Goal: Transaction & Acquisition: Purchase product/service

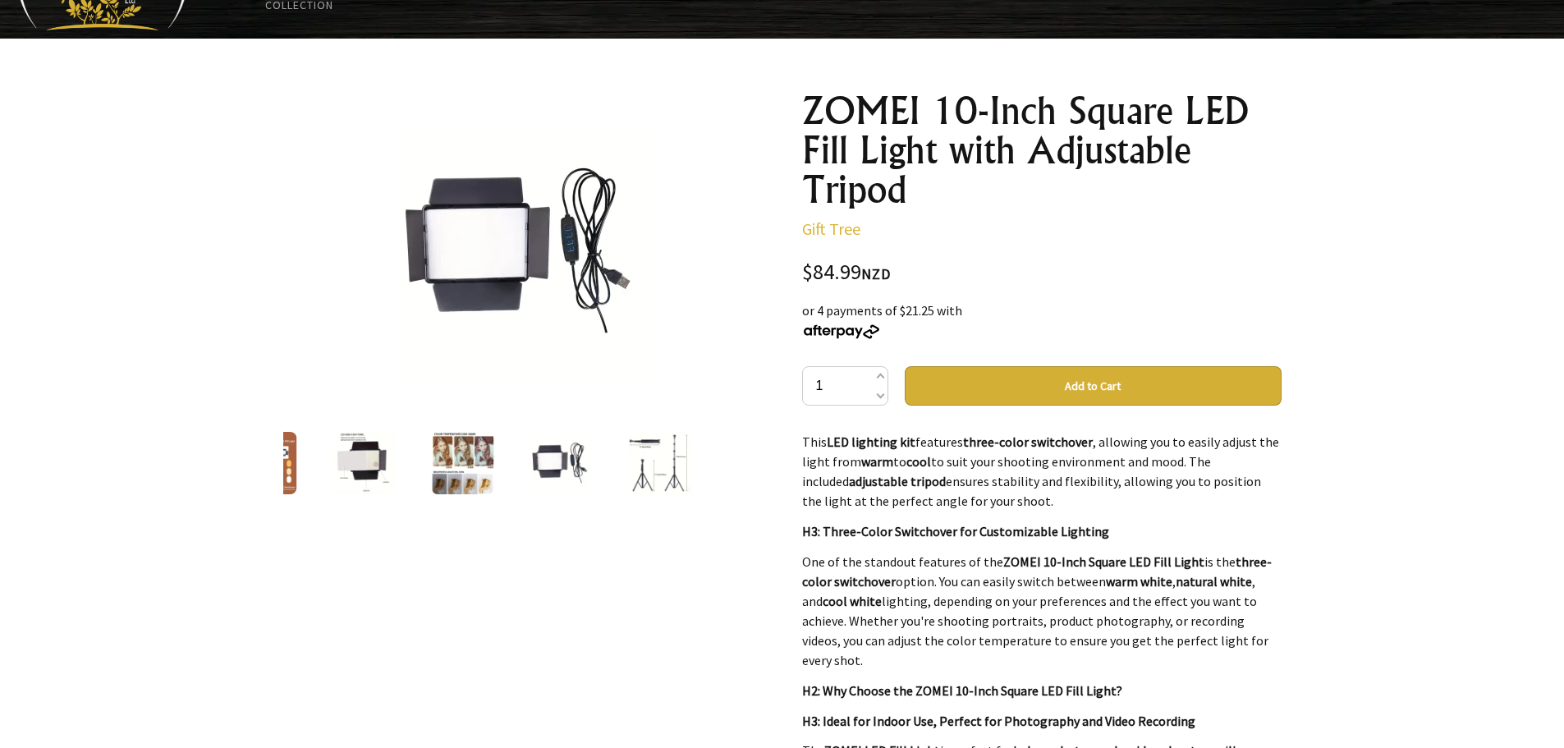
scroll to position [164, 0]
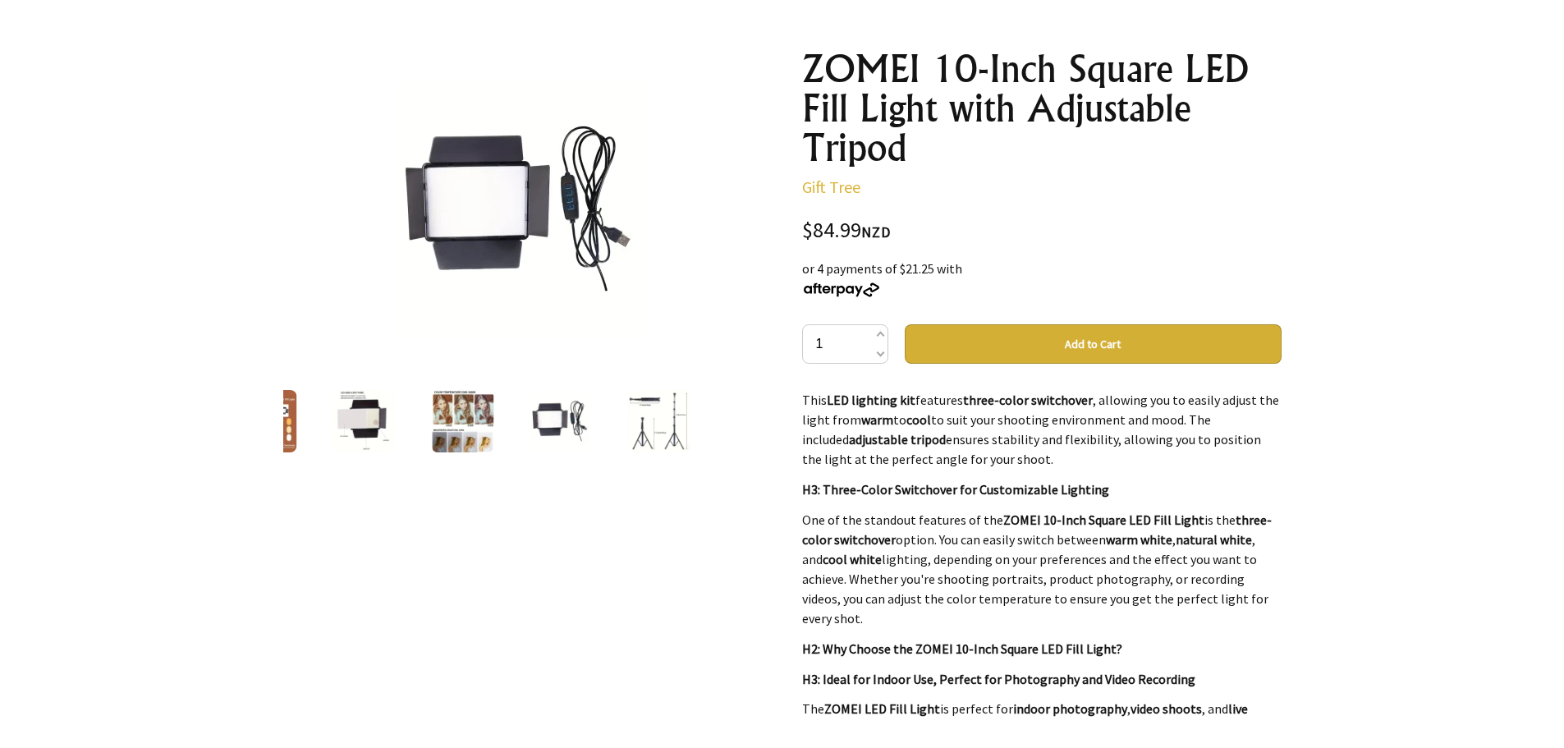
click at [656, 412] on img at bounding box center [659, 421] width 62 height 62
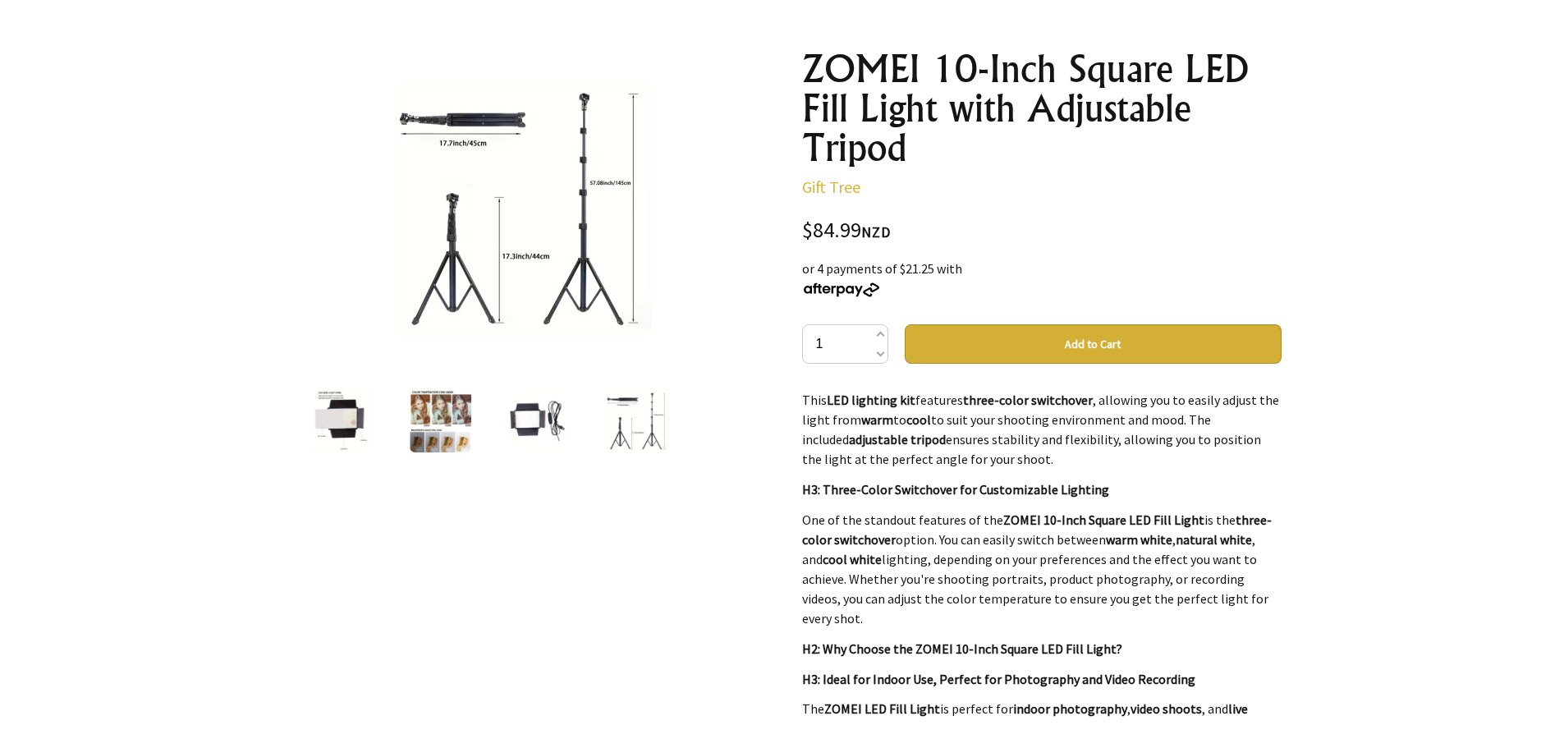
click at [605, 178] on img at bounding box center [523, 209] width 256 height 256
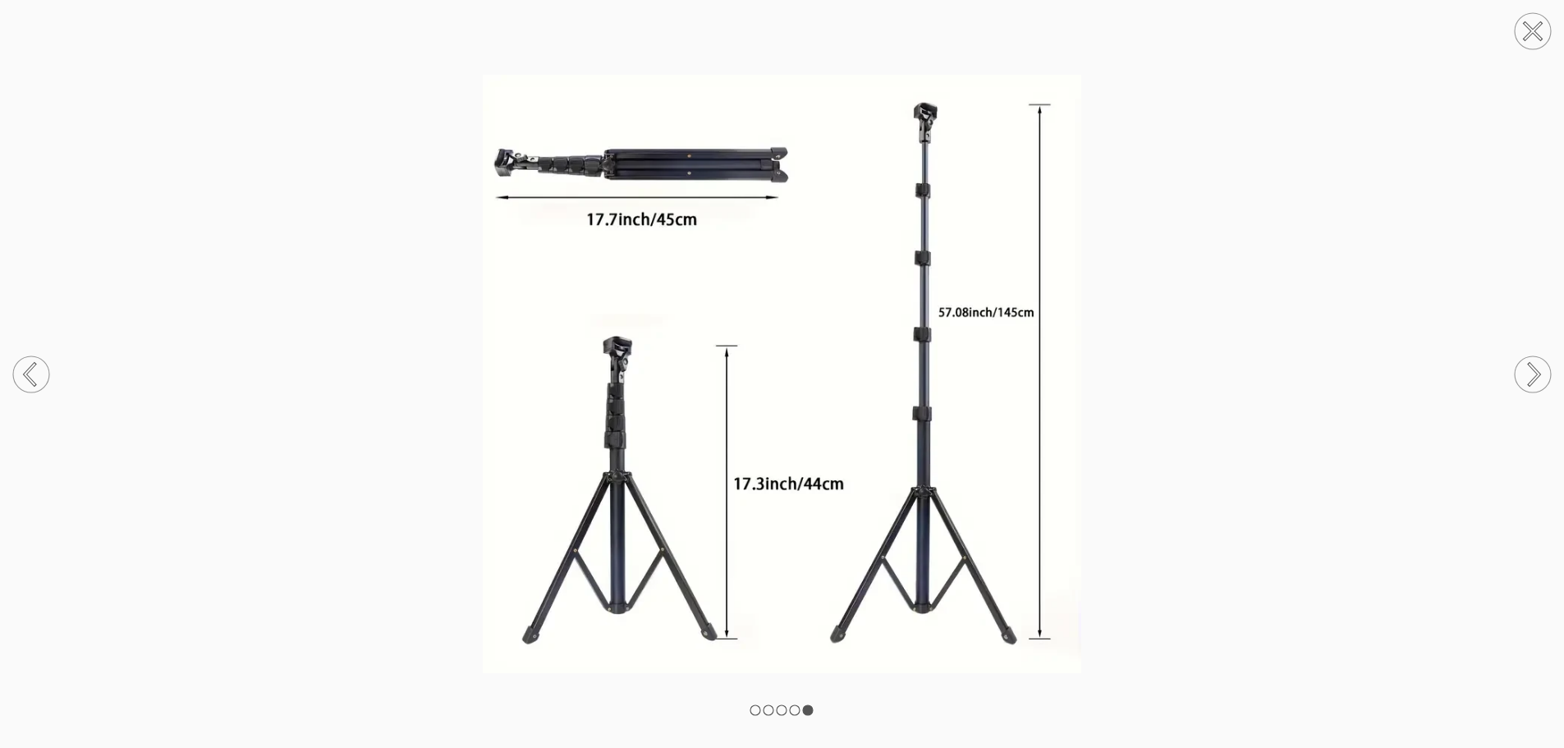
scroll to position [0, 0]
click at [1540, 33] on circle at bounding box center [1533, 31] width 36 height 36
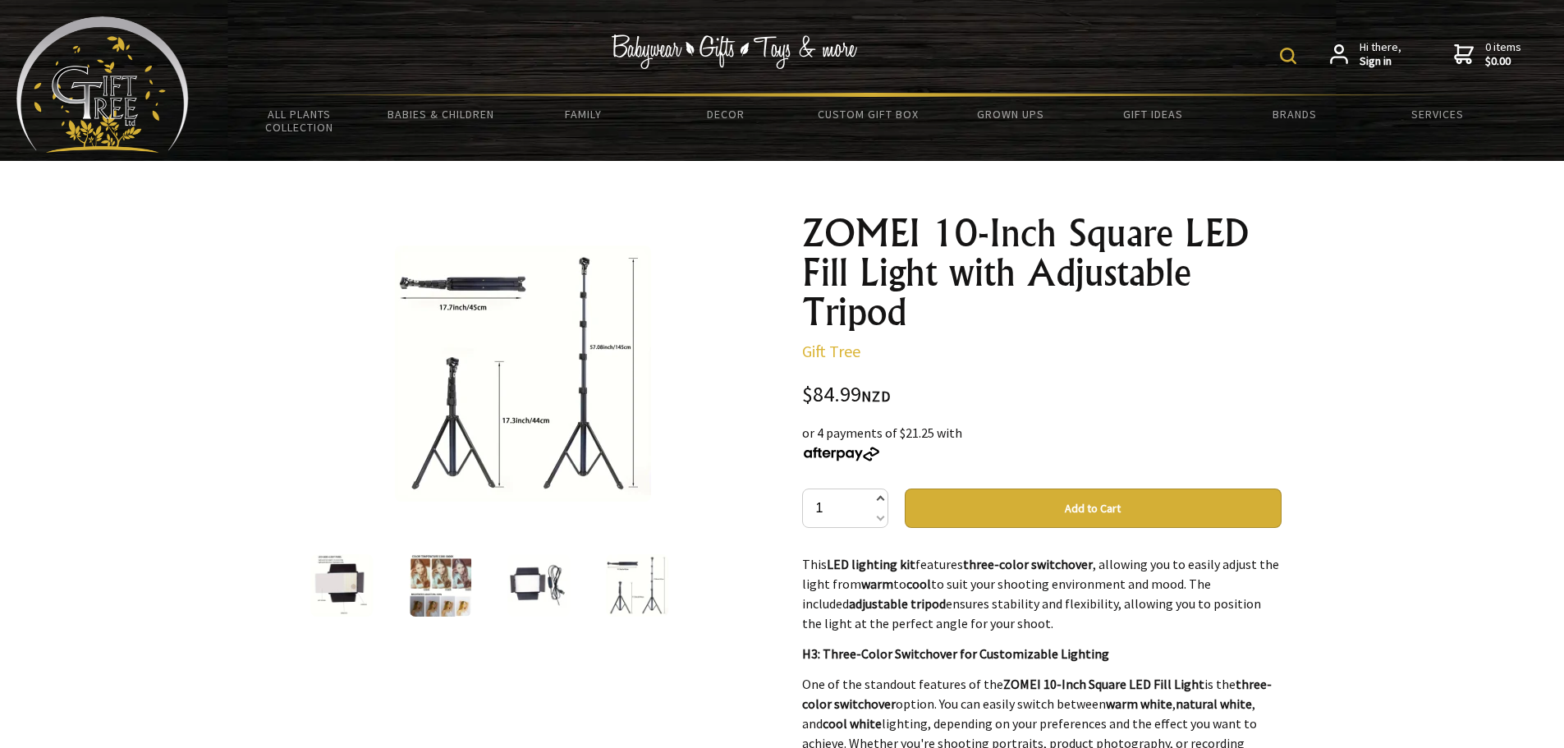
click at [876, 500] on span at bounding box center [879, 500] width 8 height 20
type input "2"
click at [511, 594] on img at bounding box center [538, 585] width 62 height 62
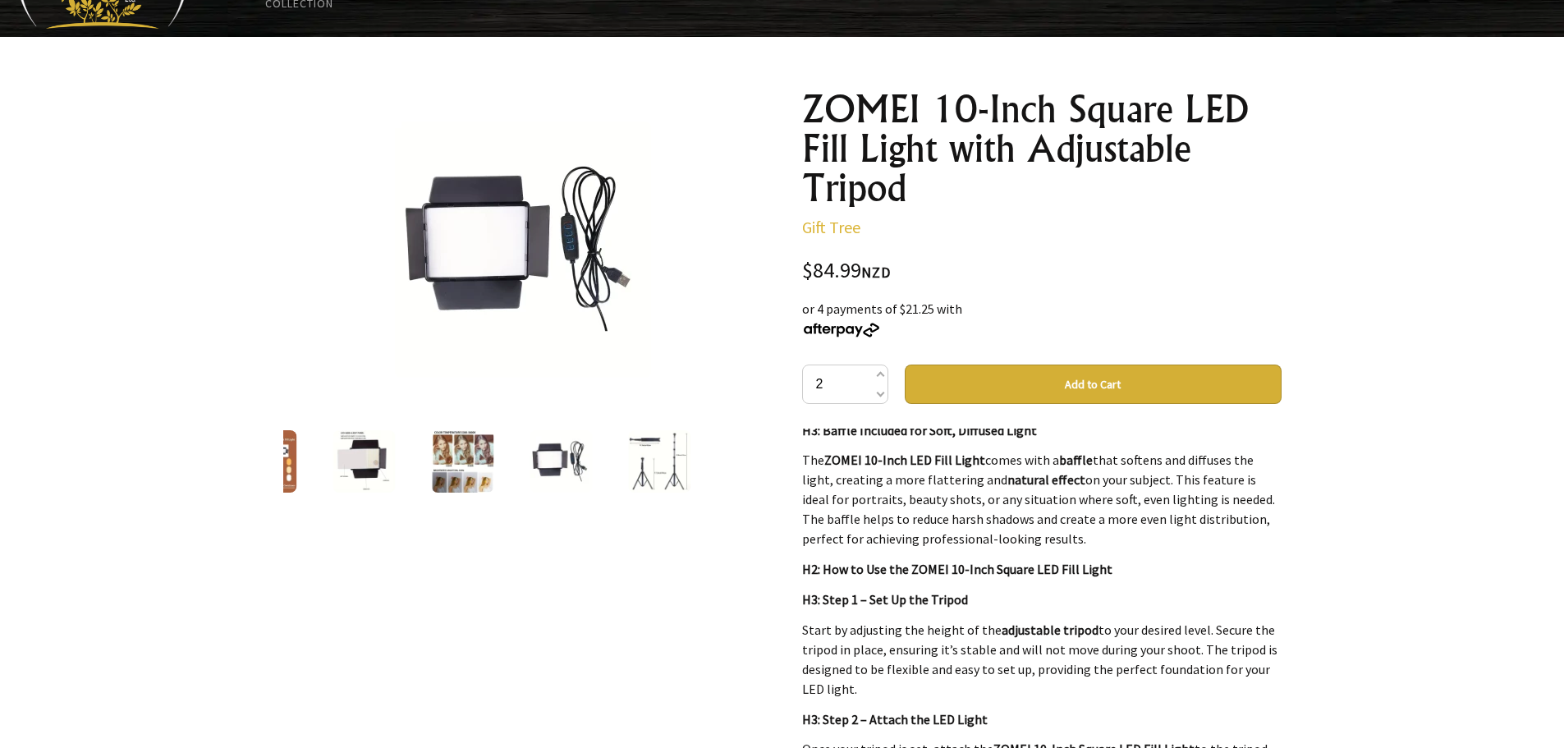
scroll to position [164, 0]
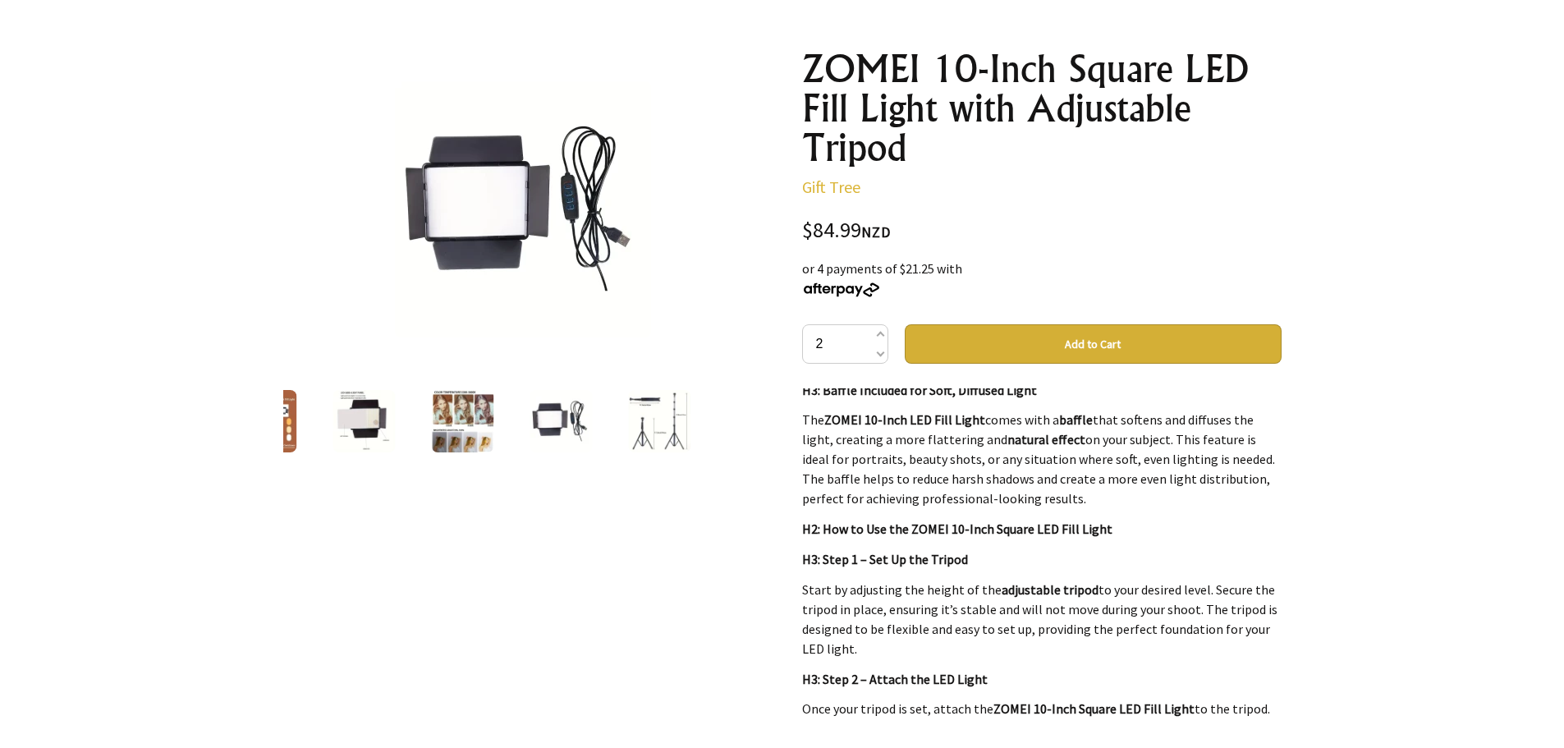
click at [1052, 344] on button "Add to Cart" at bounding box center [1093, 343] width 377 height 39
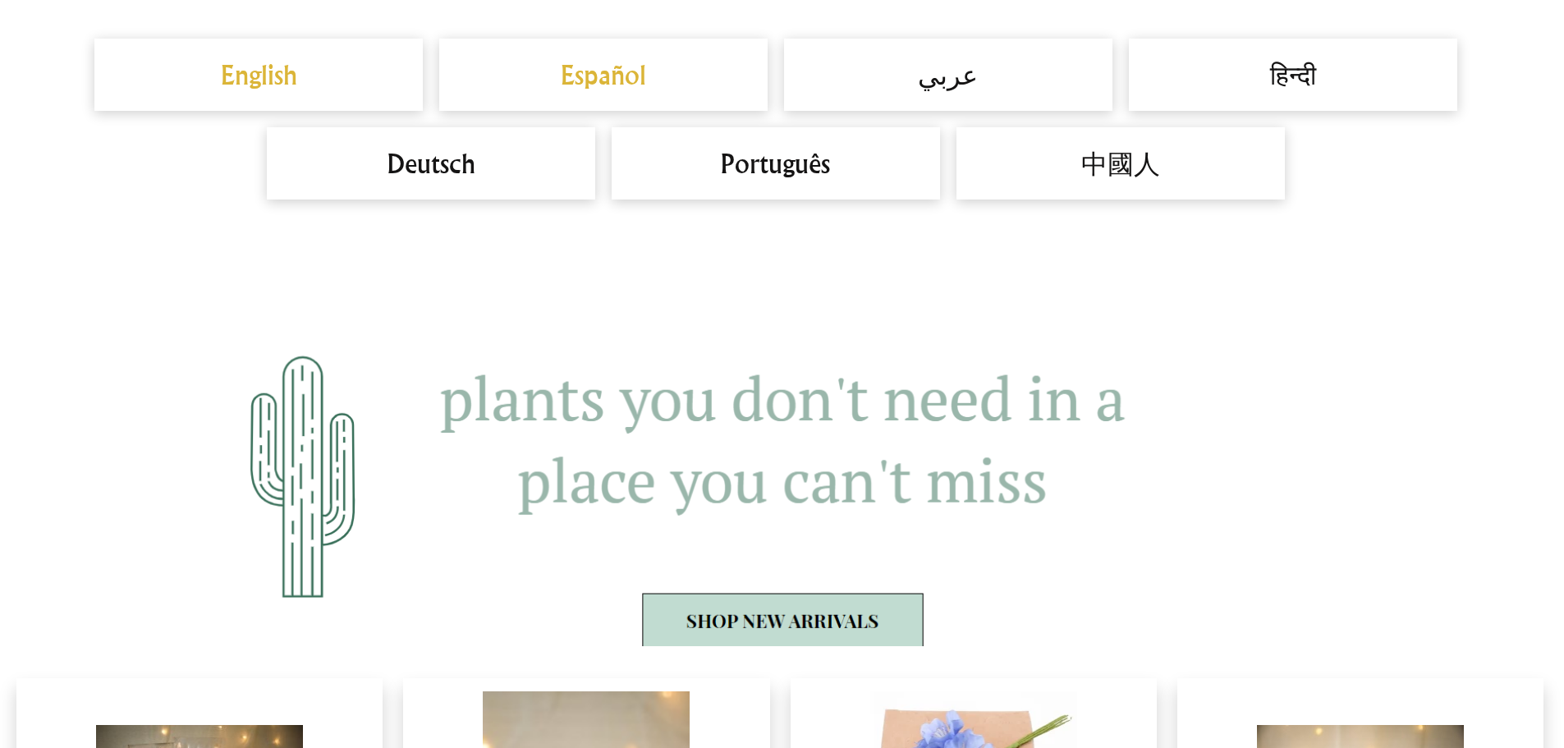
click at [315, 73] on h2 "English" at bounding box center [259, 74] width 296 height 39
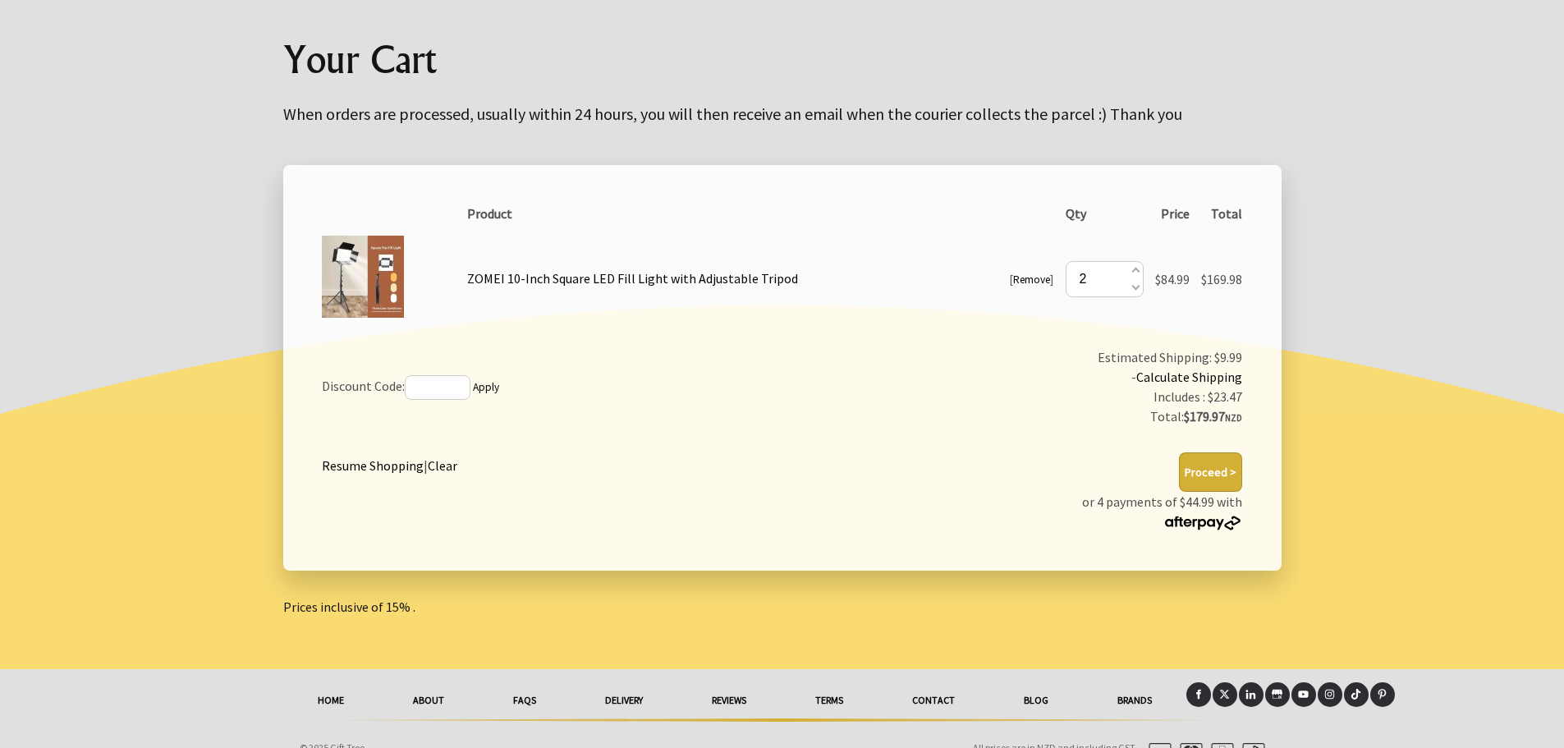
scroll to position [164, 0]
click at [1216, 463] on button "Proceed >" at bounding box center [1210, 471] width 63 height 39
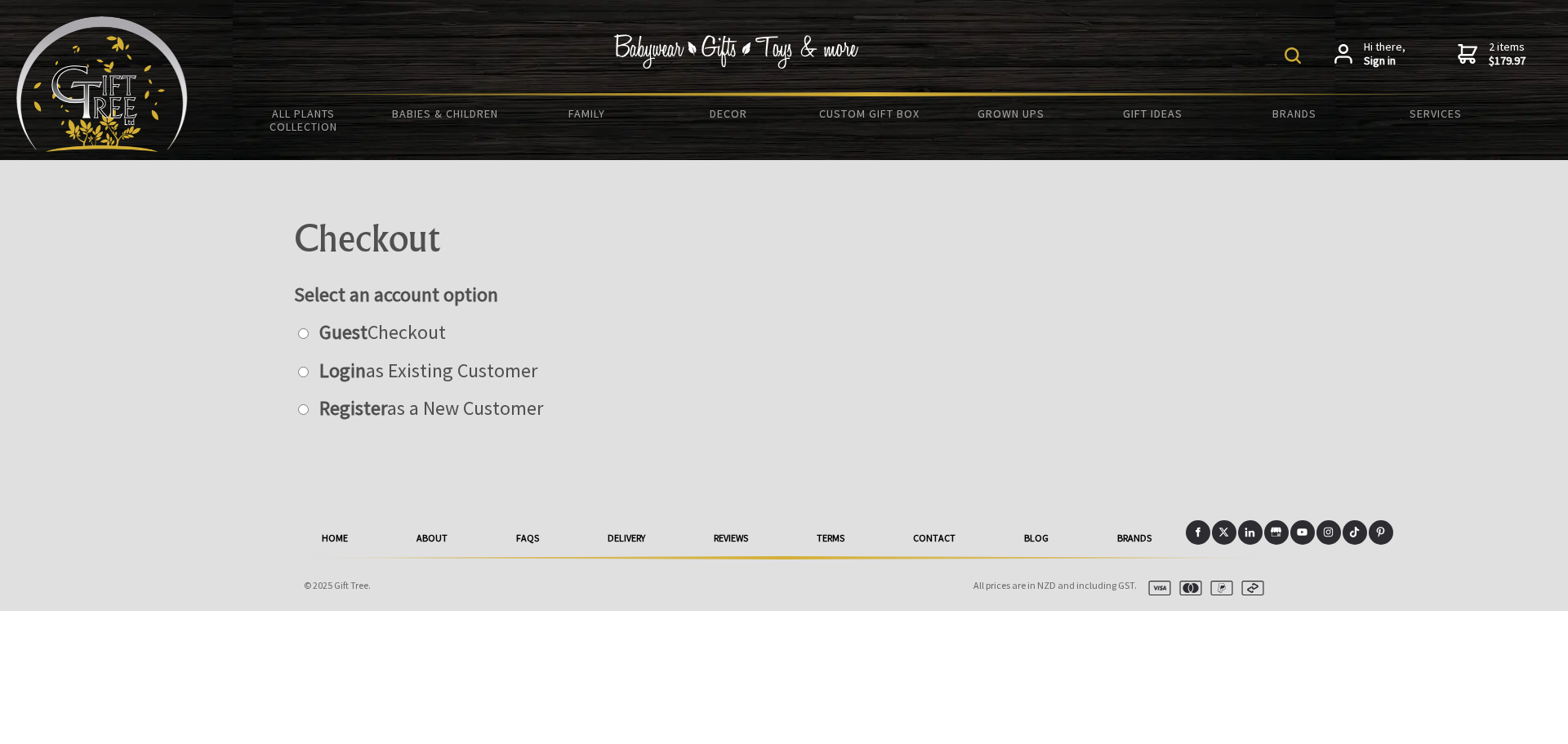
click at [297, 334] on label at bounding box center [302, 331] width 17 height 25
click at [298, 334] on input "radio" at bounding box center [303, 333] width 11 height 11
radio input "true"
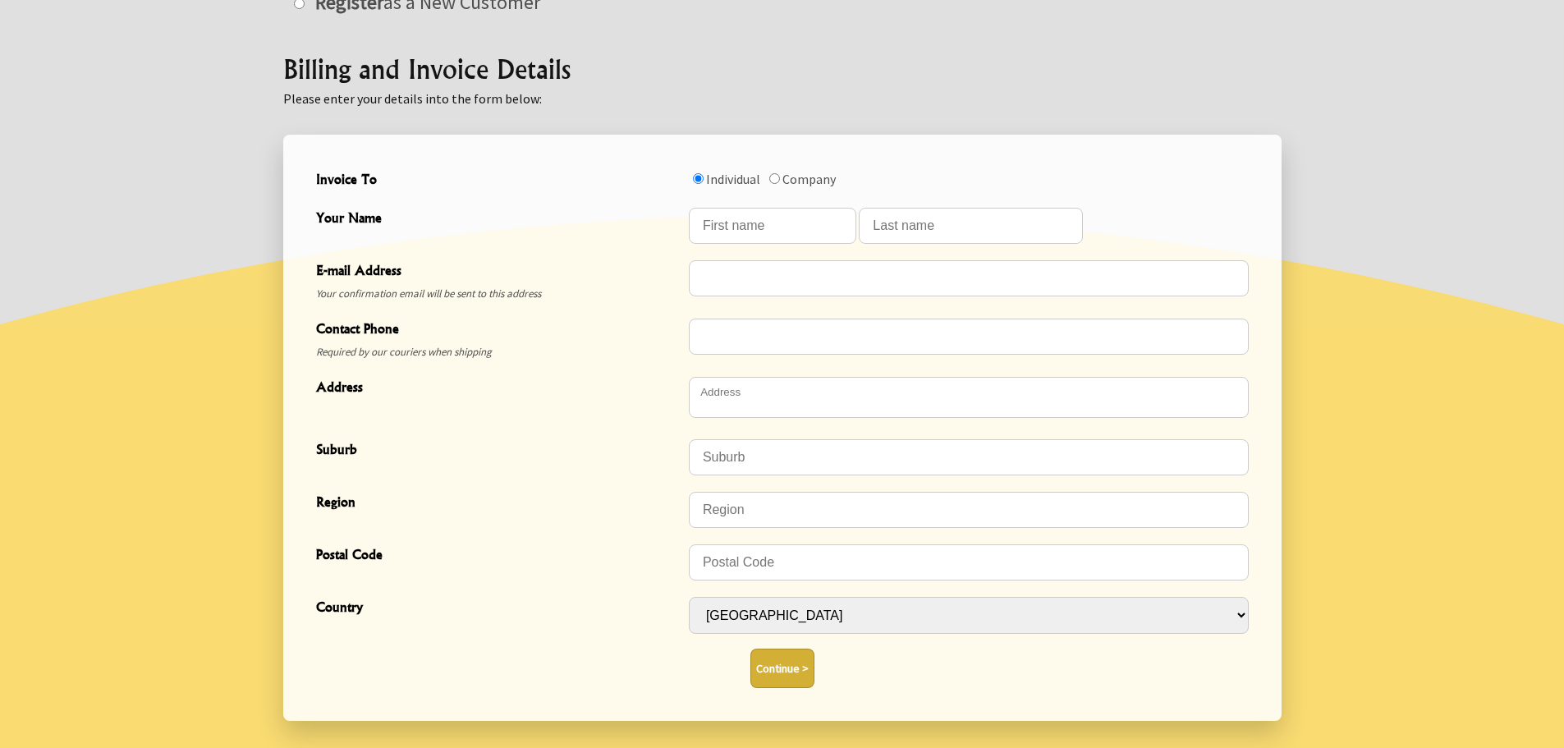
scroll to position [410, 0]
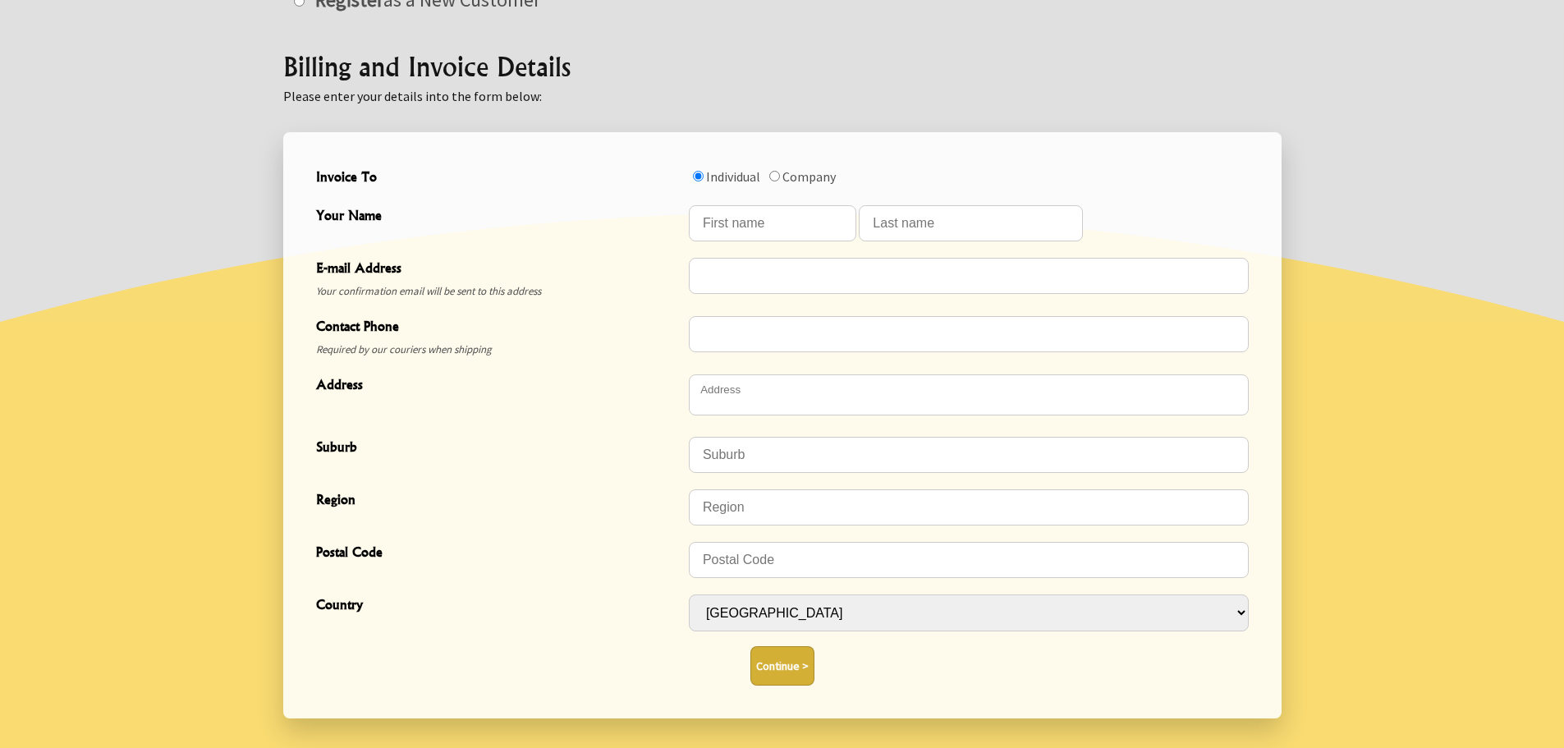
click at [780, 175] on input "Invoice To" at bounding box center [774, 176] width 11 height 11
radio input "true"
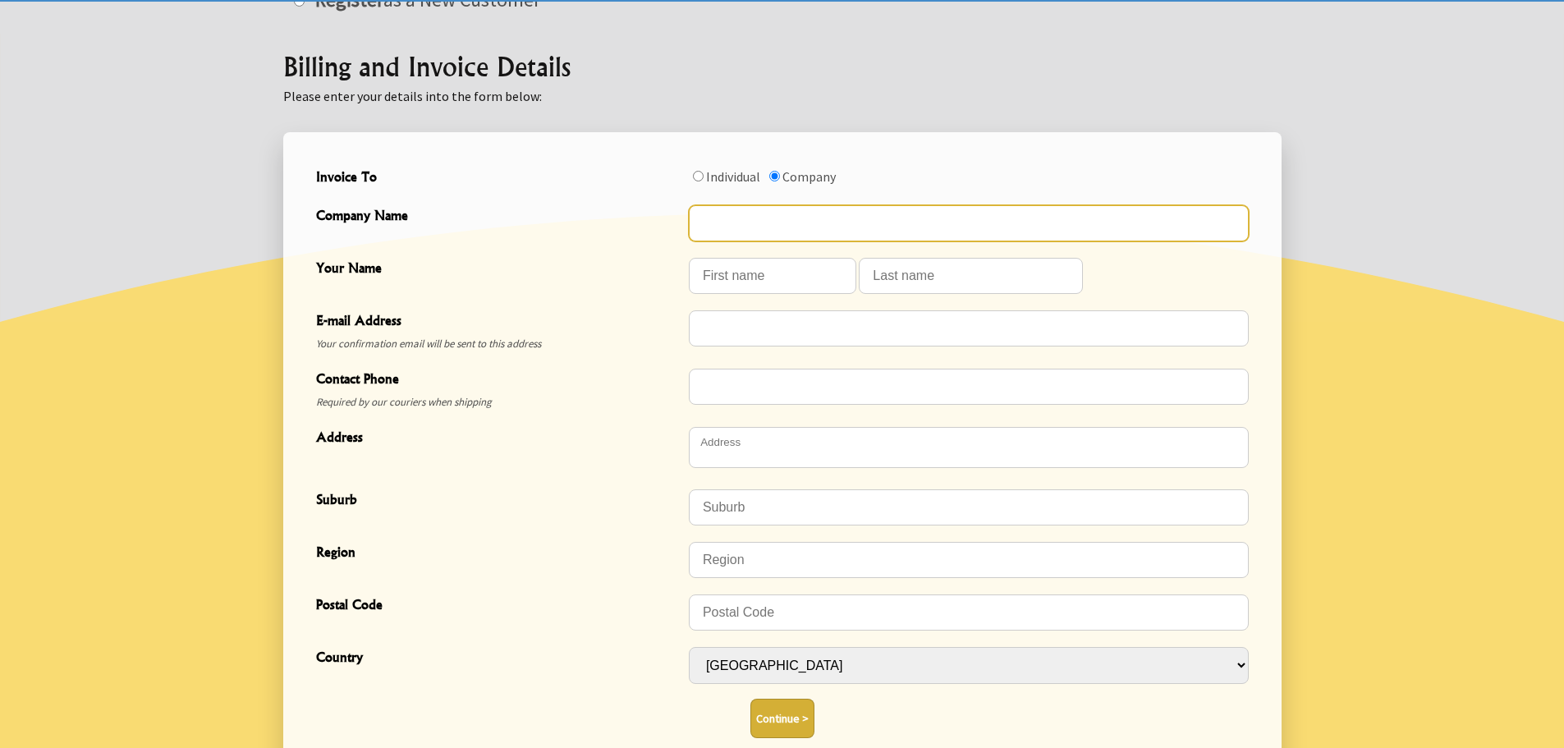
click at [814, 223] on input "Company Name" at bounding box center [969, 223] width 560 height 36
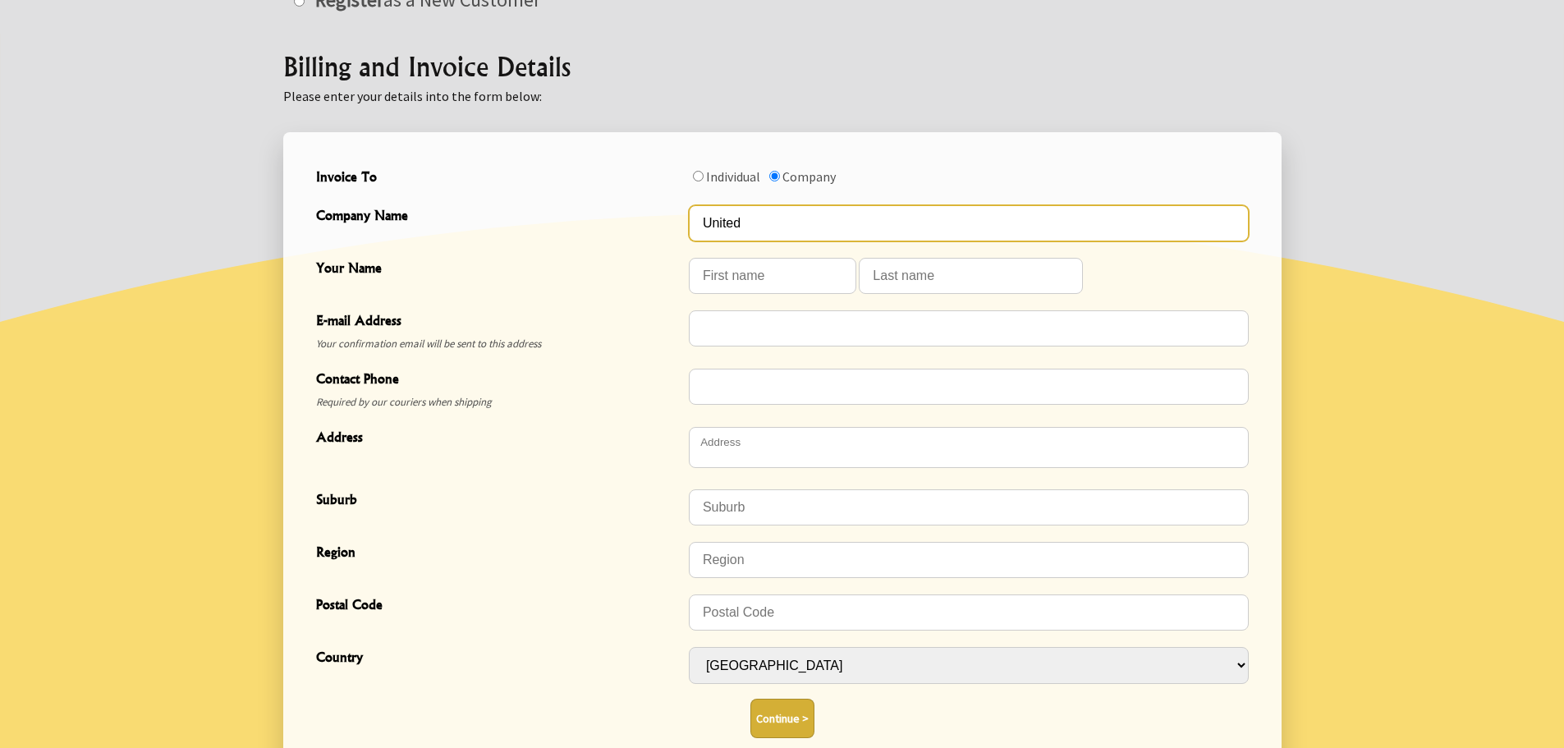
click at [808, 220] on input "United" at bounding box center [969, 223] width 560 height 36
type input "United Pacific Aero"
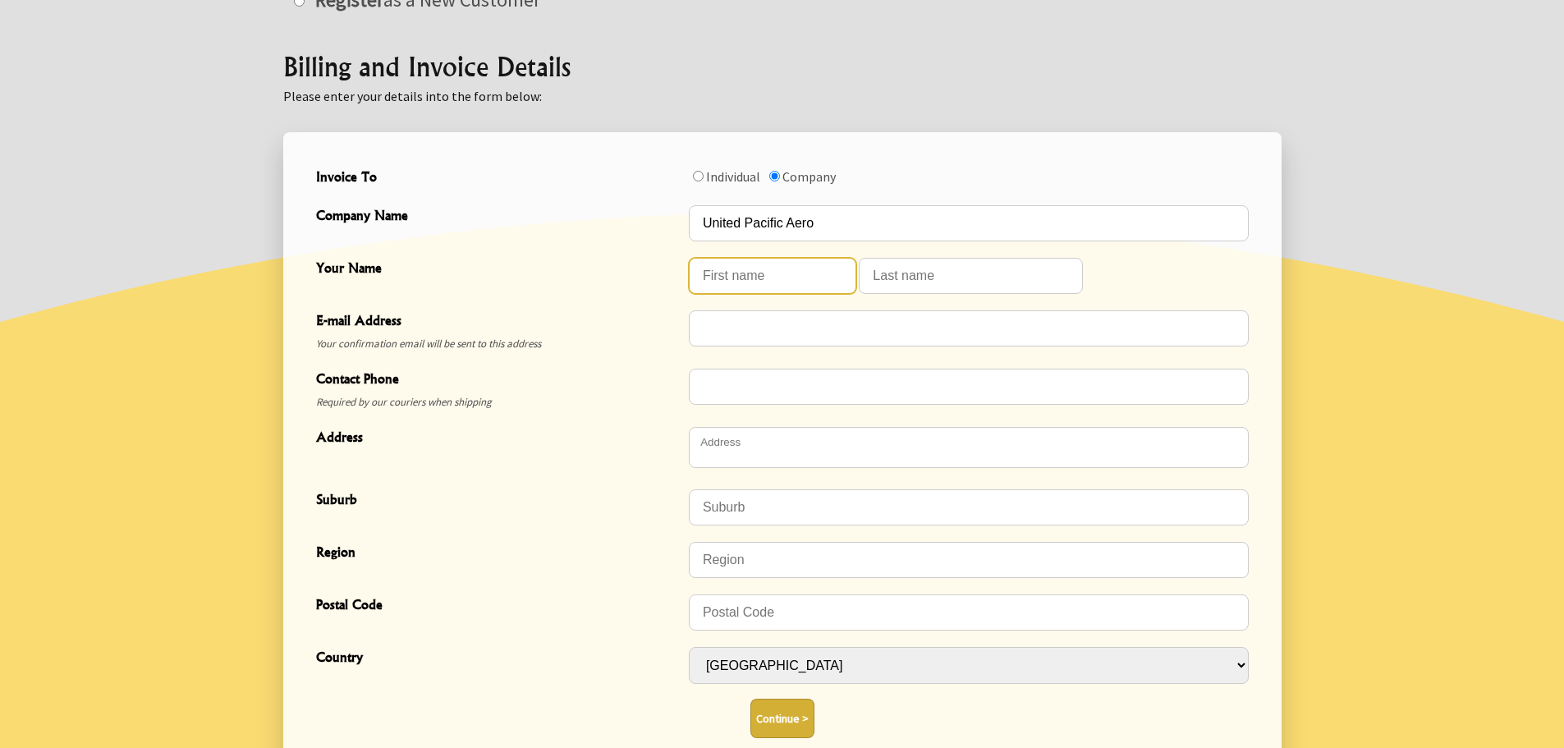
click at [789, 268] on input "Your Name" at bounding box center [772, 276] width 167 height 36
type input "Doug"
click at [988, 271] on input "Your Name" at bounding box center [971, 276] width 224 height 36
type input "Banks"
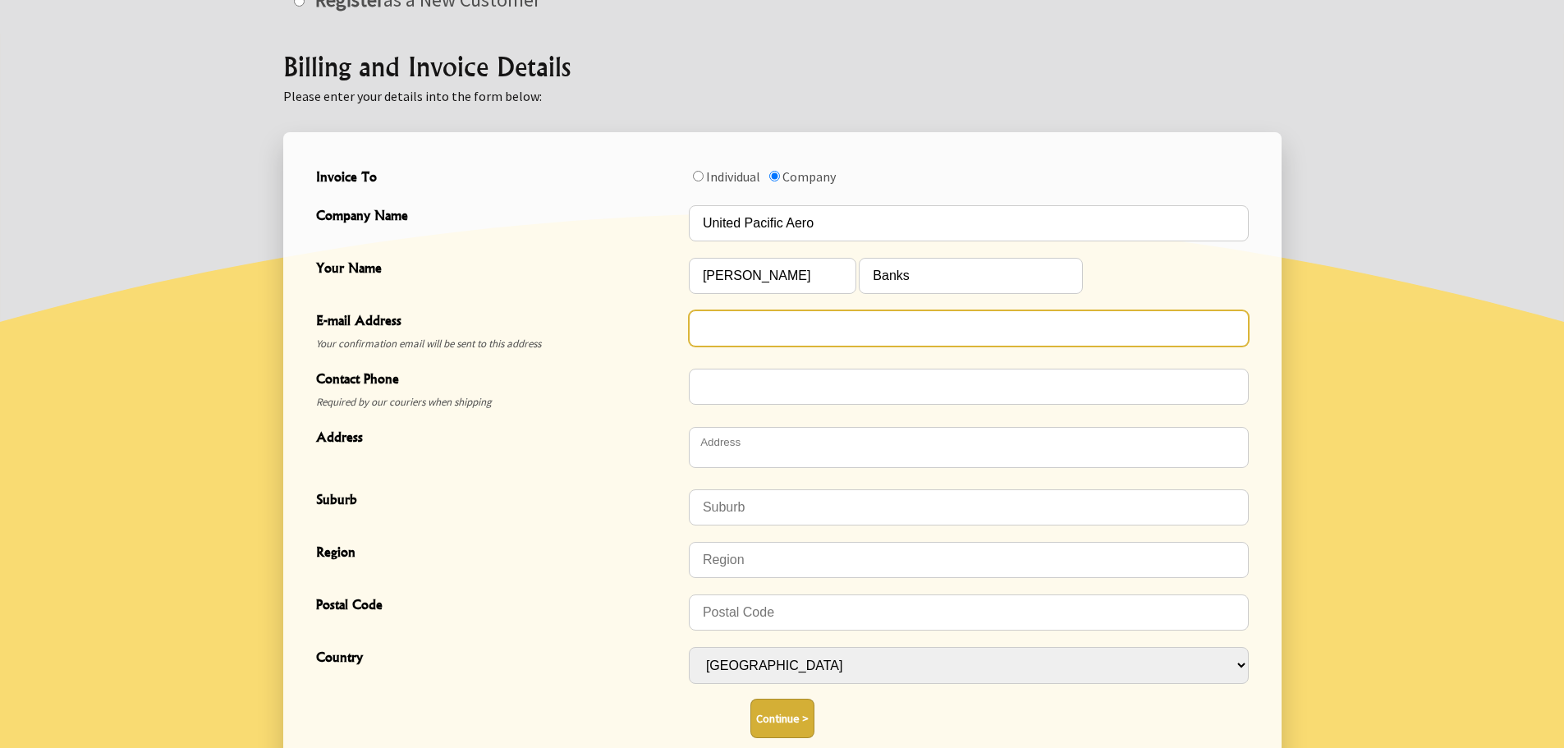
click at [886, 338] on input "E-mail Address" at bounding box center [969, 328] width 560 height 36
type input "hangar@unitedpacific.aero"
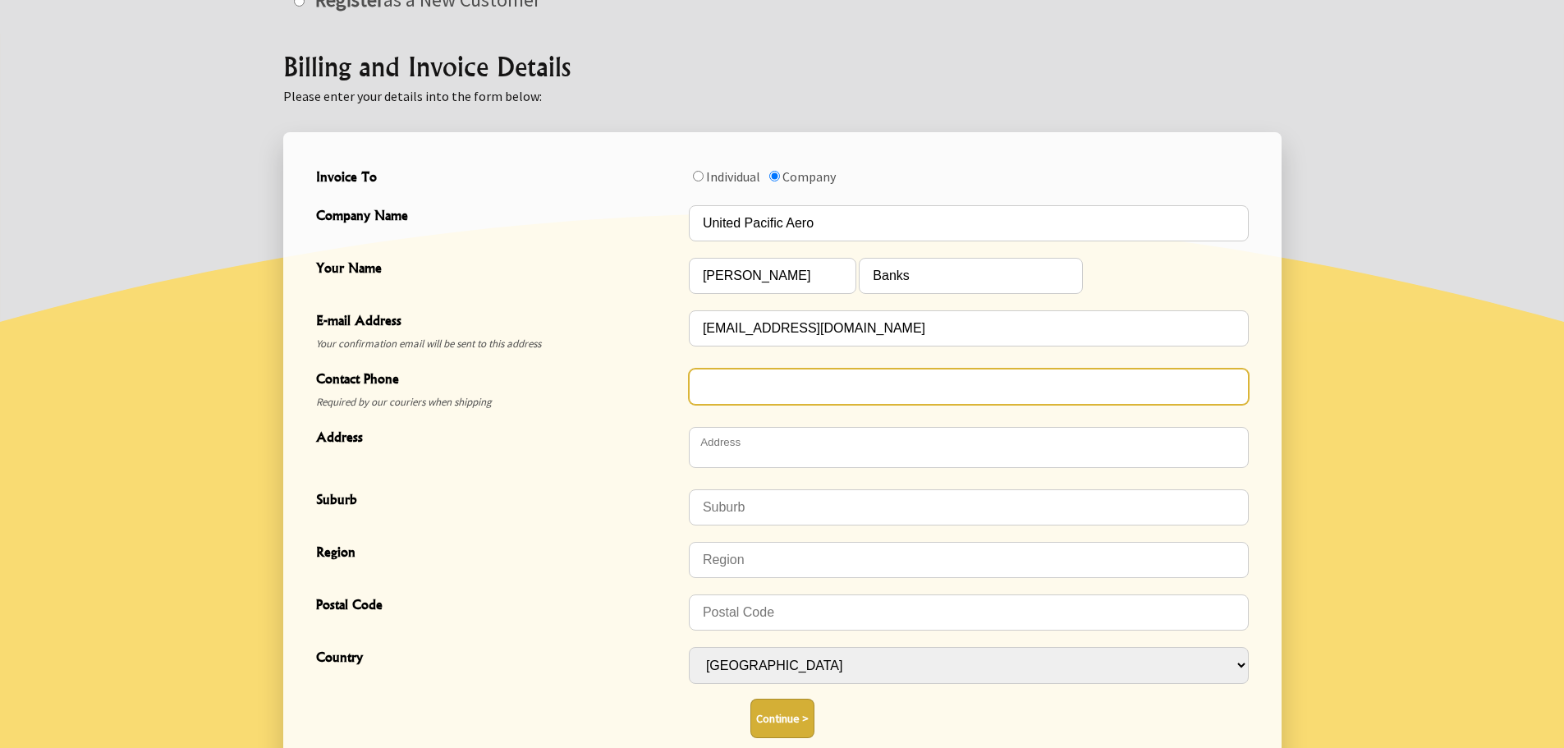
click at [838, 391] on input "Contact Phone" at bounding box center [969, 387] width 560 height 36
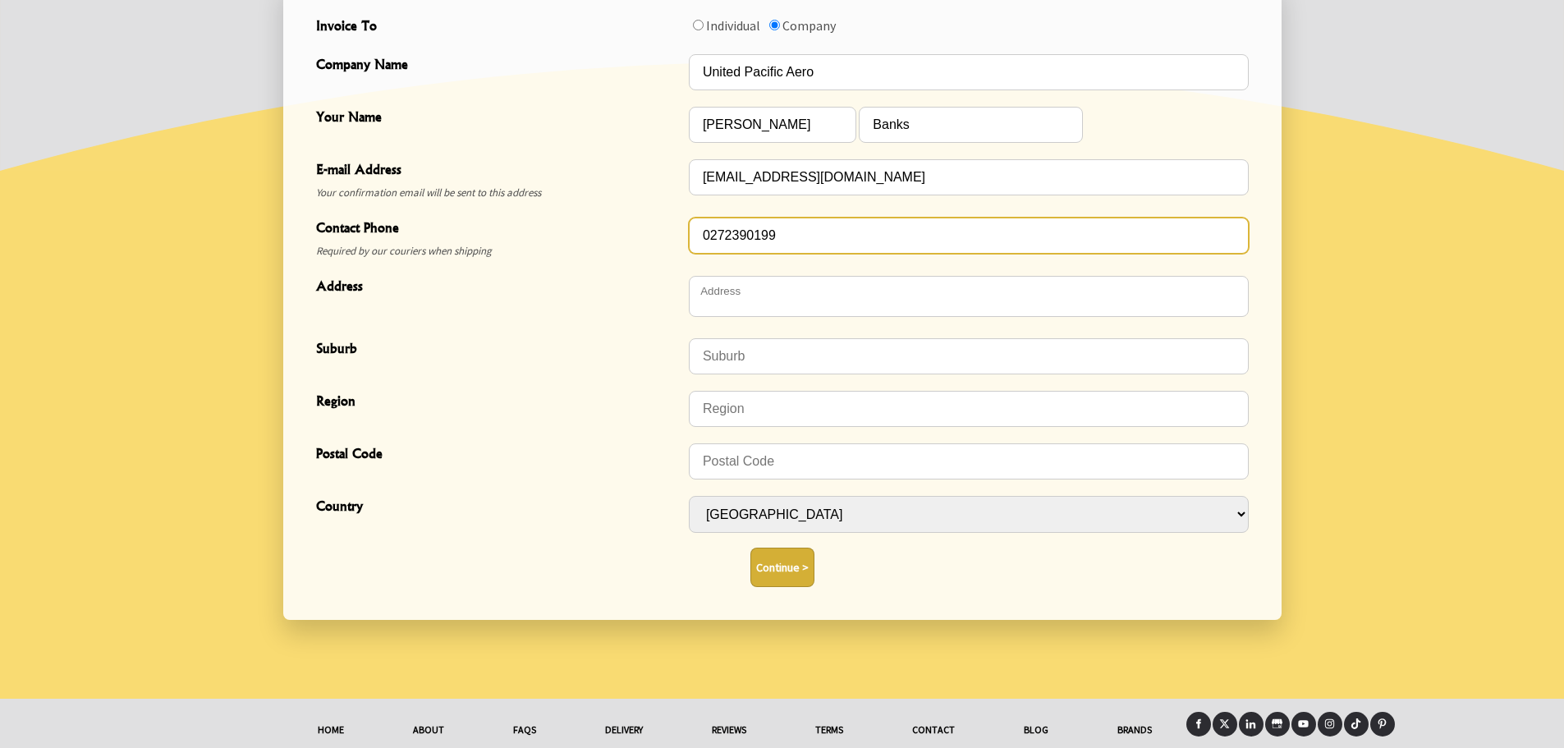
scroll to position [575, 0]
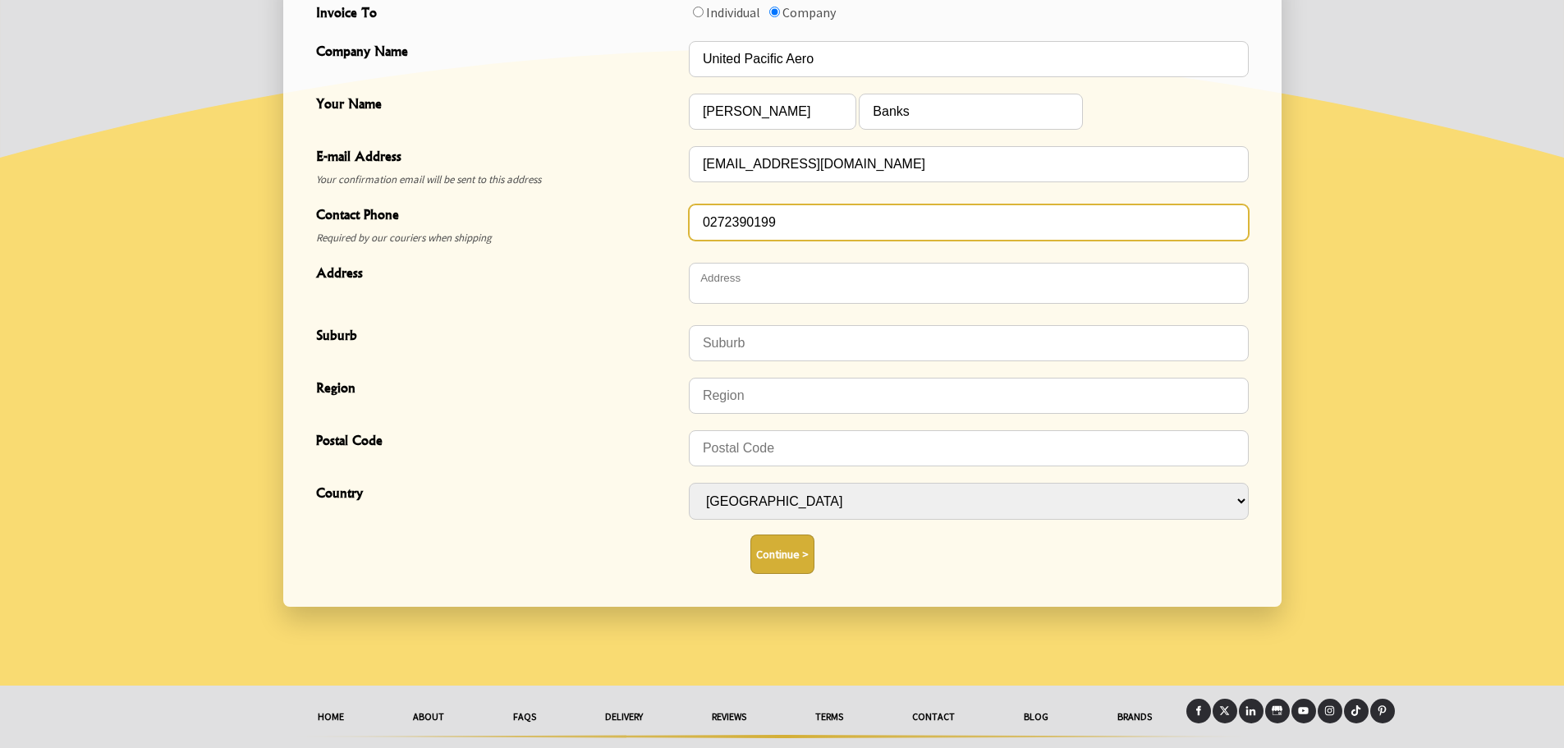
type input "0272390199"
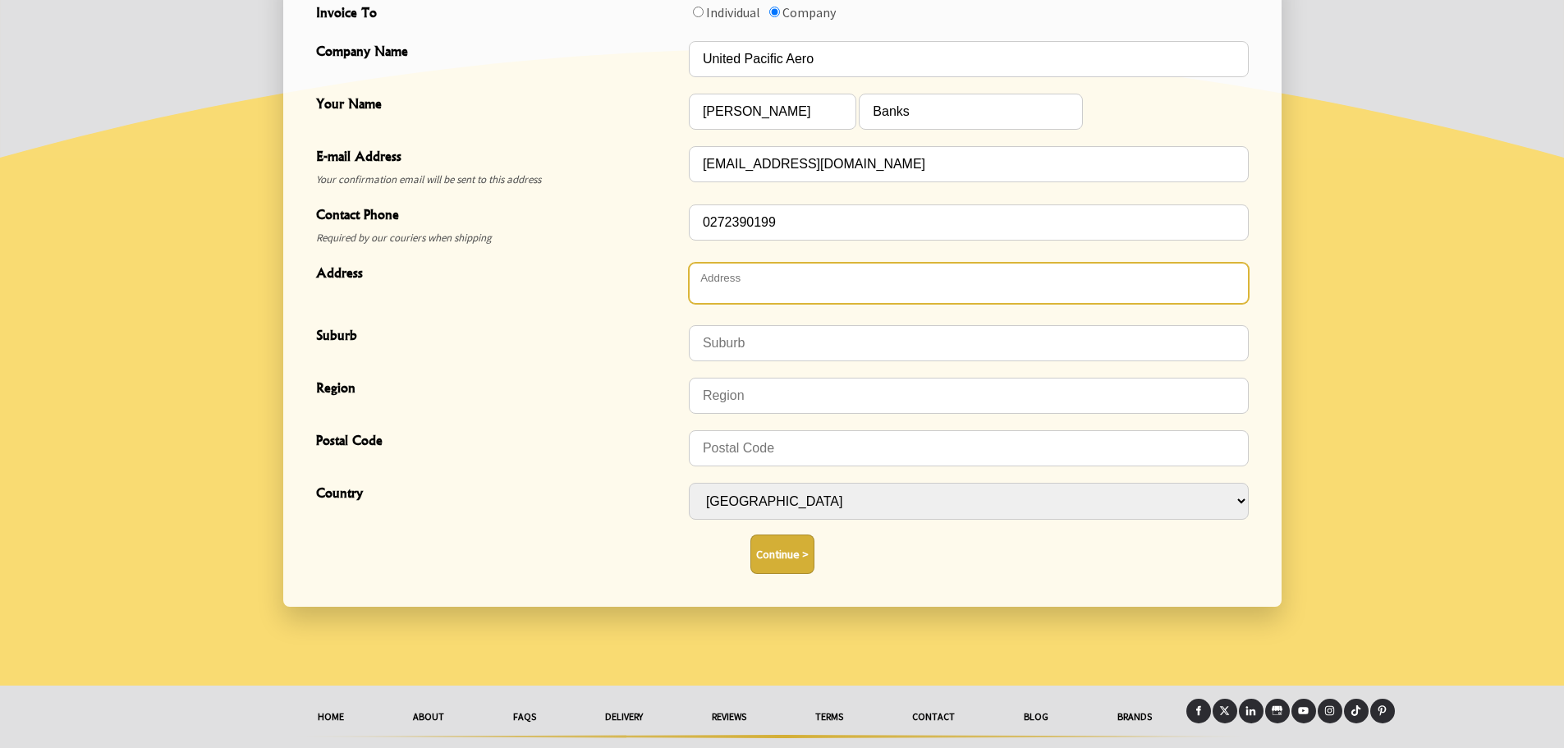
click at [826, 292] on textarea "Address" at bounding box center [969, 283] width 560 height 41
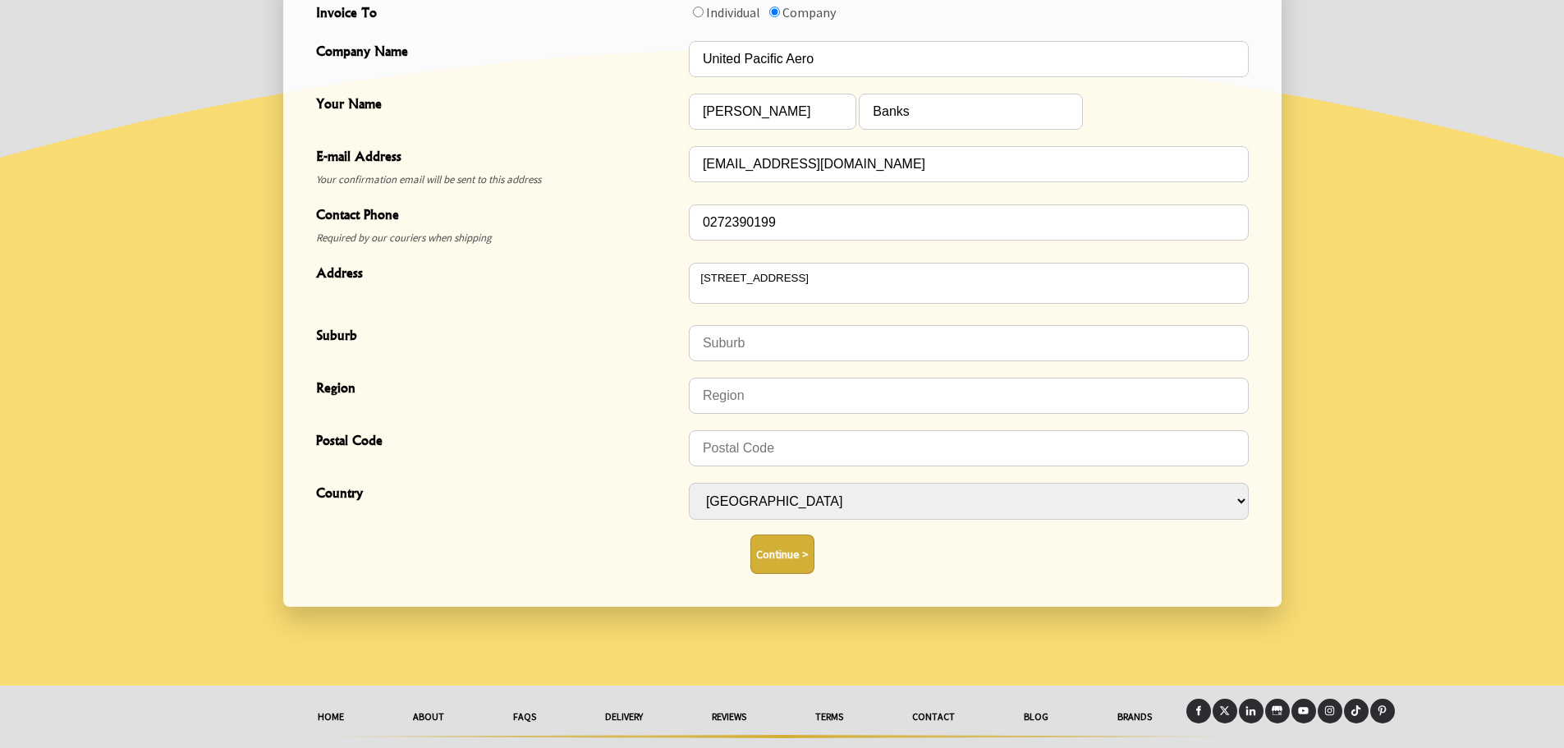
type textarea "1 Harvard Lane"
type input "Ardmore Airport"
type input "Ardmore"
type input "2582"
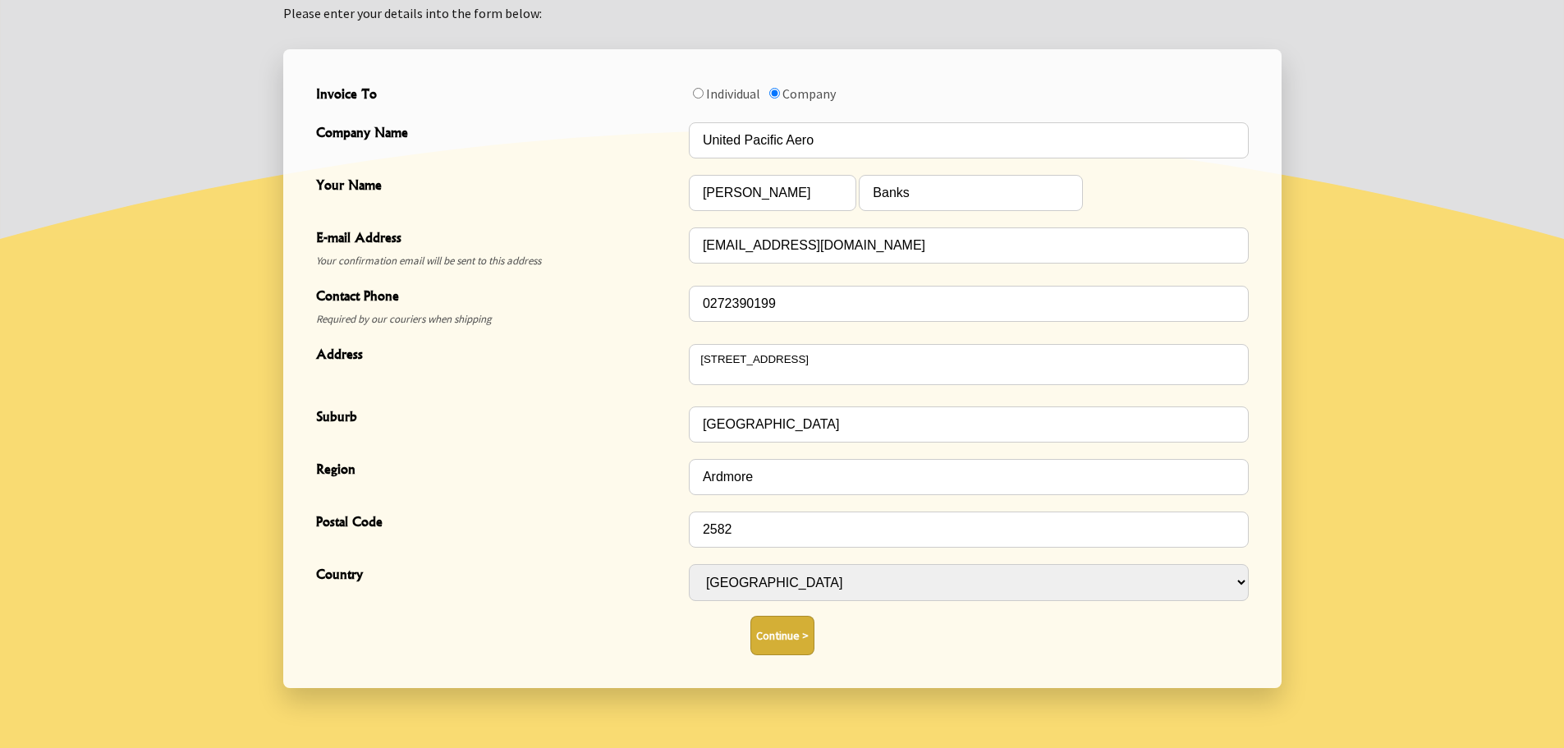
scroll to position [493, 0]
click at [795, 631] on button "Continue >" at bounding box center [782, 636] width 64 height 39
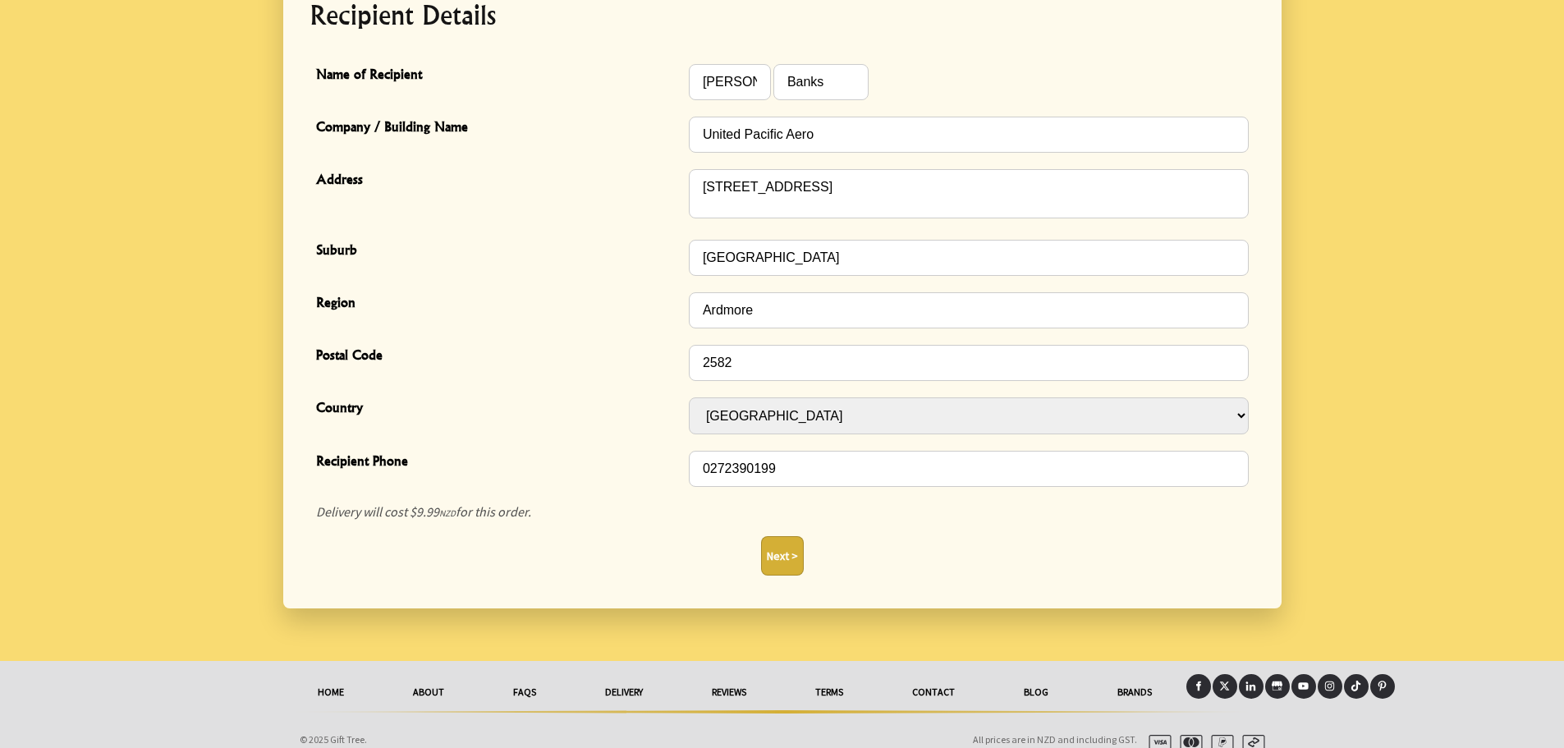
scroll to position [482, 0]
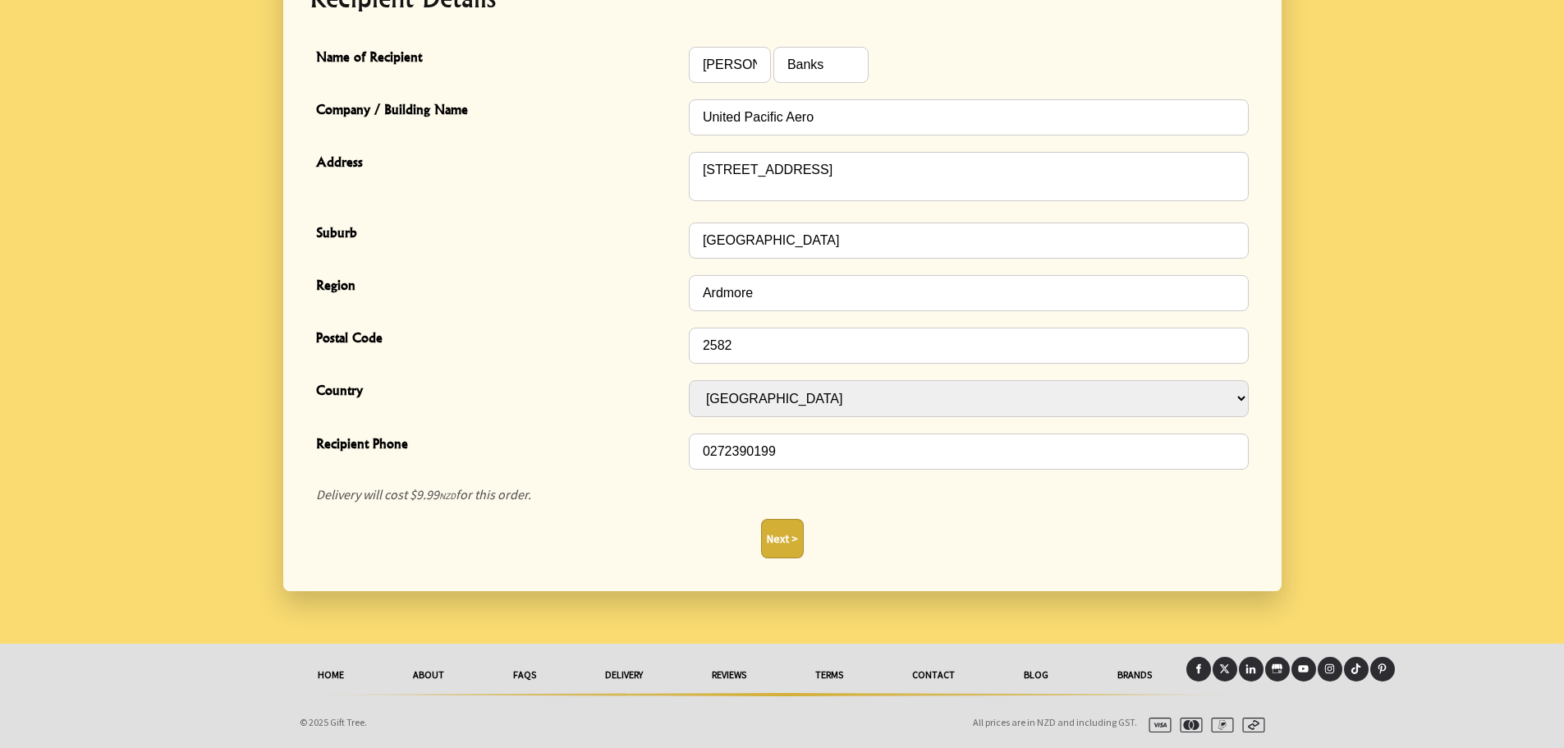
click at [784, 538] on button "Next >" at bounding box center [782, 538] width 43 height 39
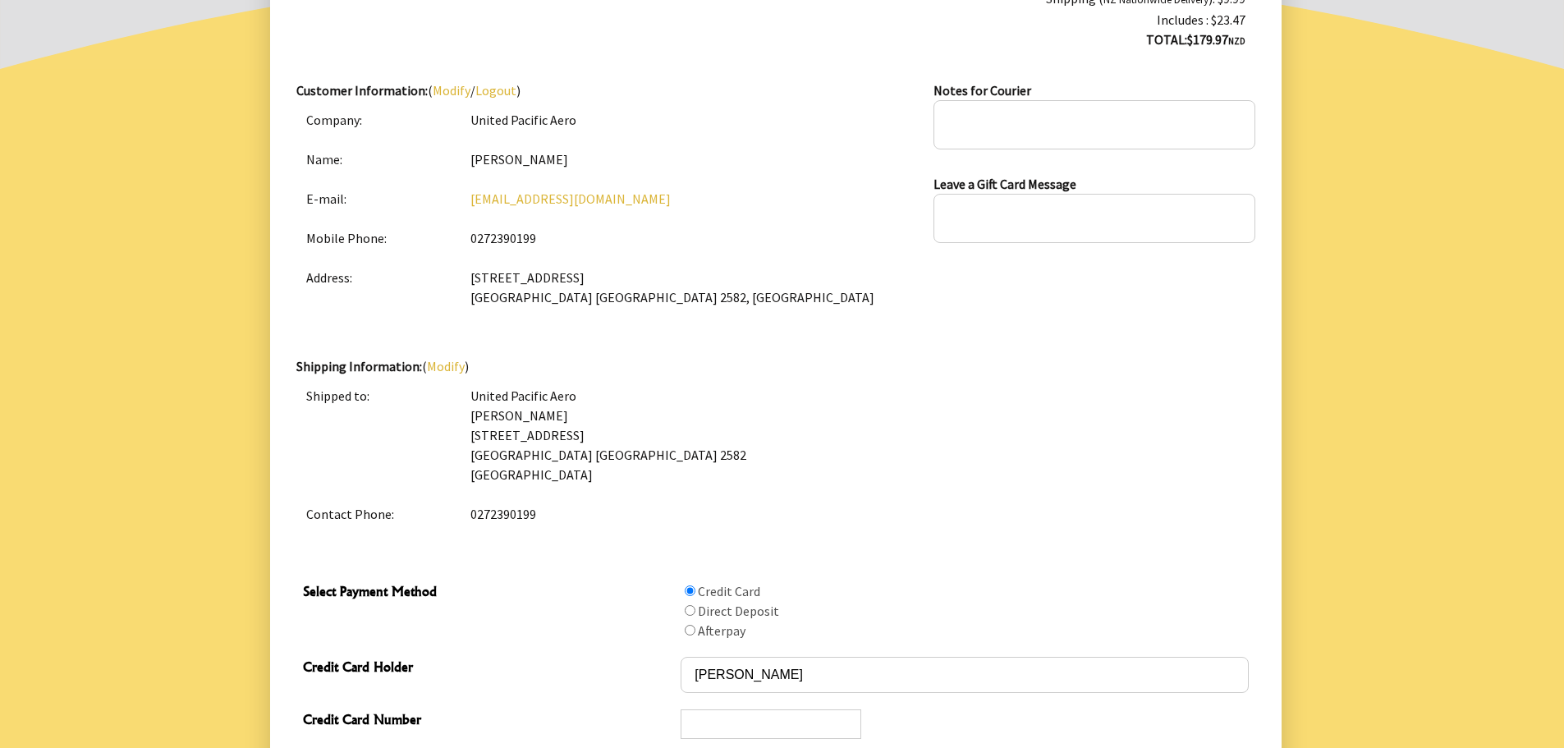
scroll to position [328, 0]
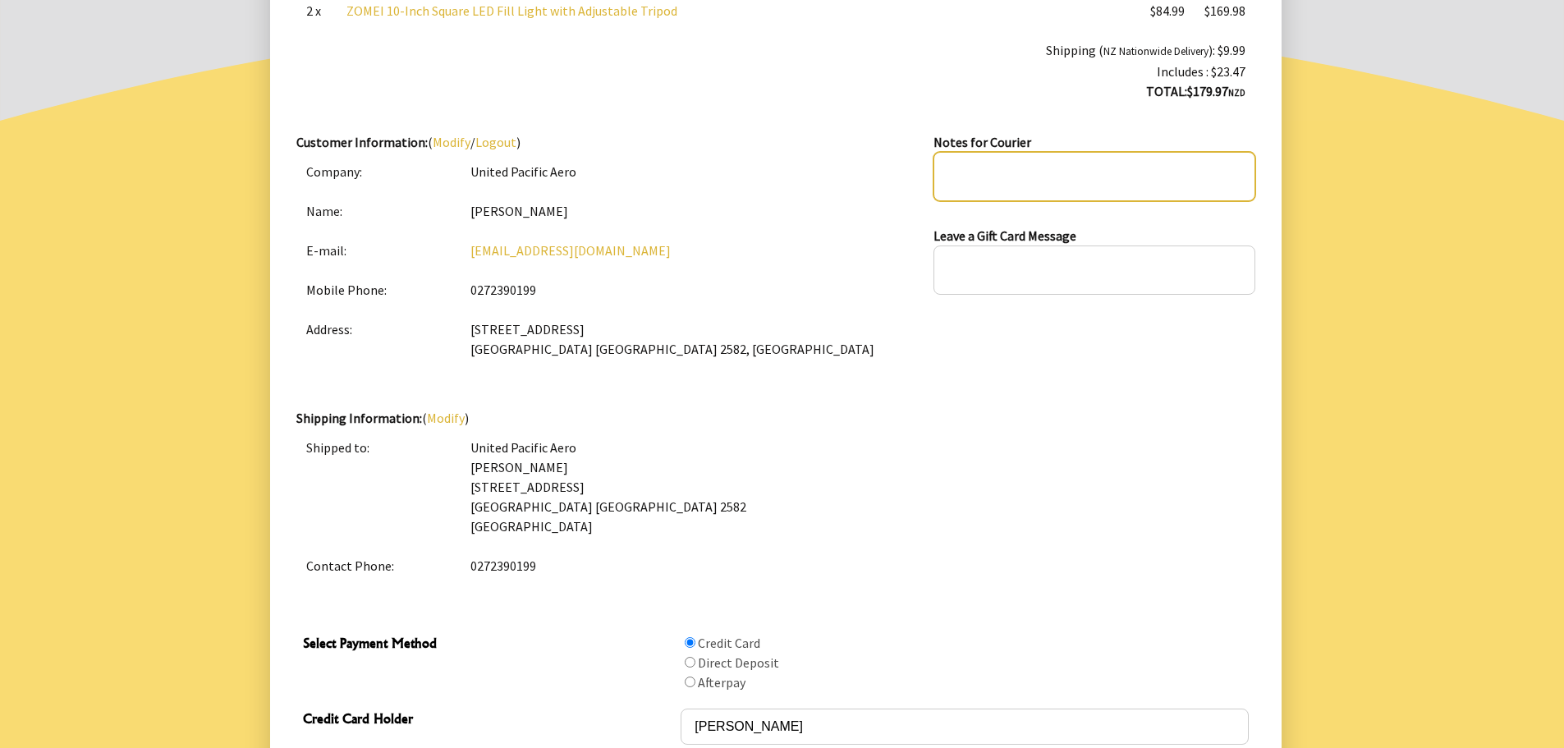
click at [1048, 181] on textarea at bounding box center [1093, 176] width 321 height 49
click at [1047, 180] on textarea "enter door at far end of" at bounding box center [1093, 176] width 321 height 49
drag, startPoint x: 1133, startPoint y: 171, endPoint x: 1130, endPoint y: 163, distance: 8.6
click at [1133, 170] on textarea "enter door at far left end of" at bounding box center [1093, 176] width 321 height 49
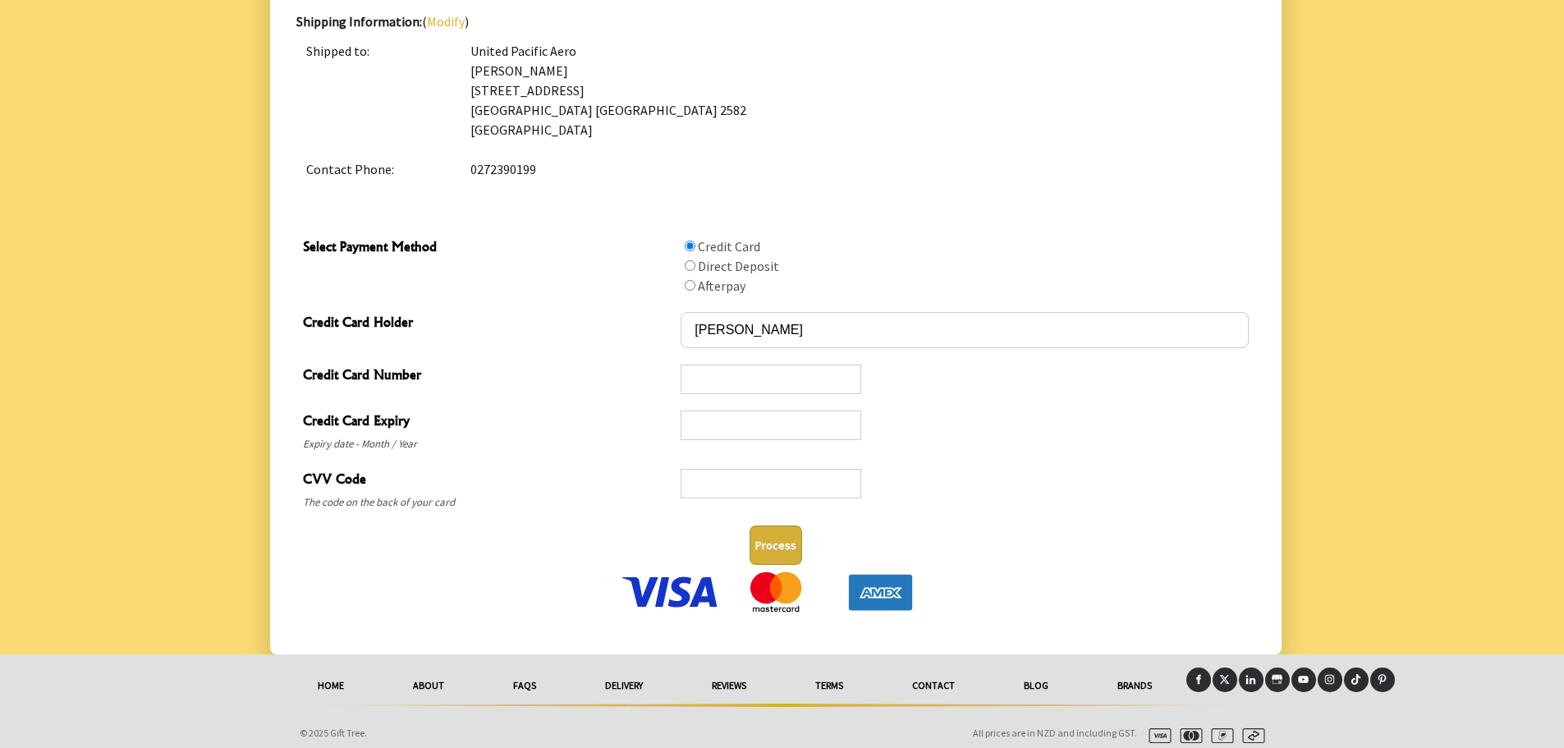
scroll to position [736, 0]
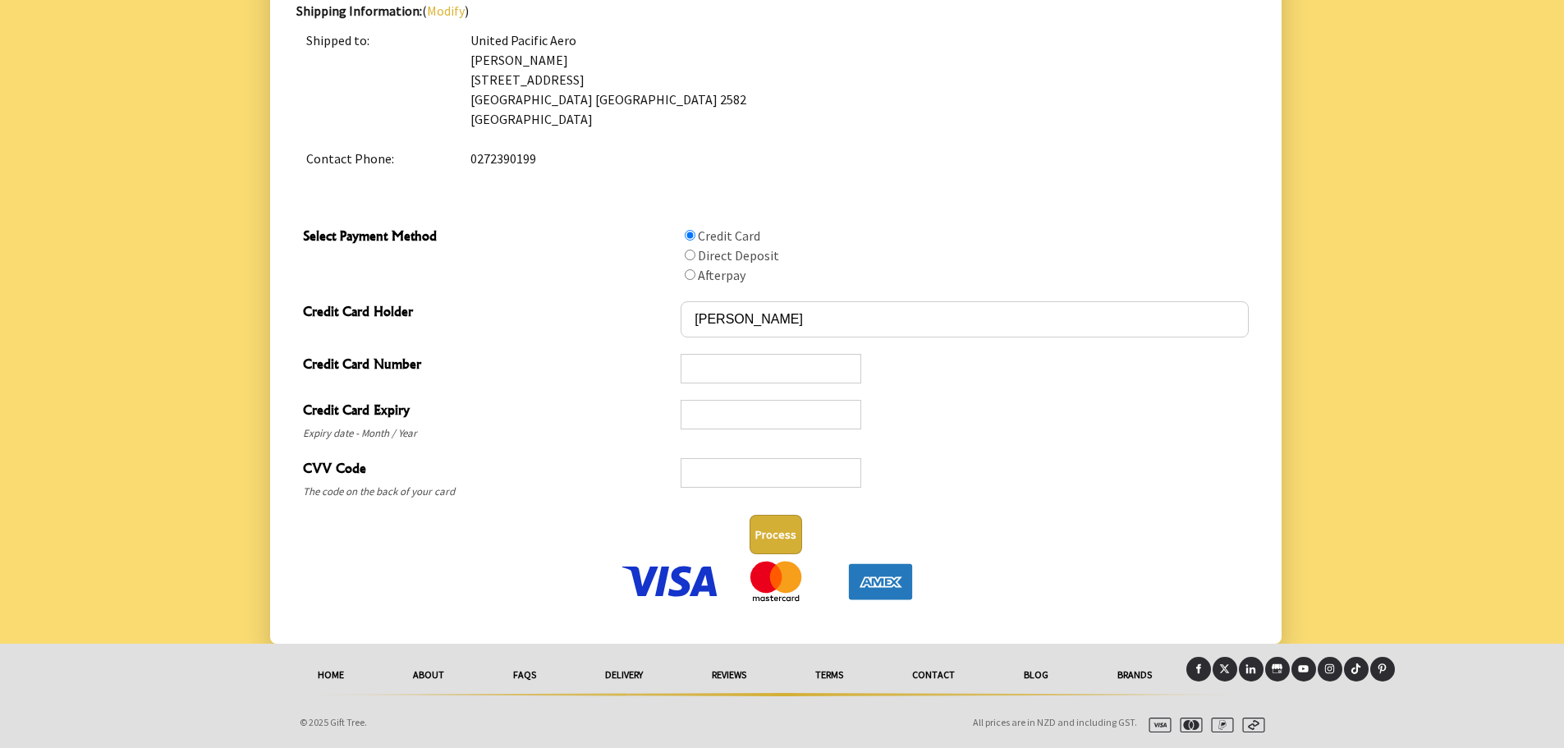
type textarea "enter door at far left end of carpark-next to United Pacific Aero signage for R…"
click at [786, 533] on button "Process" at bounding box center [776, 534] width 53 height 39
